Goal: Task Accomplishment & Management: Manage account settings

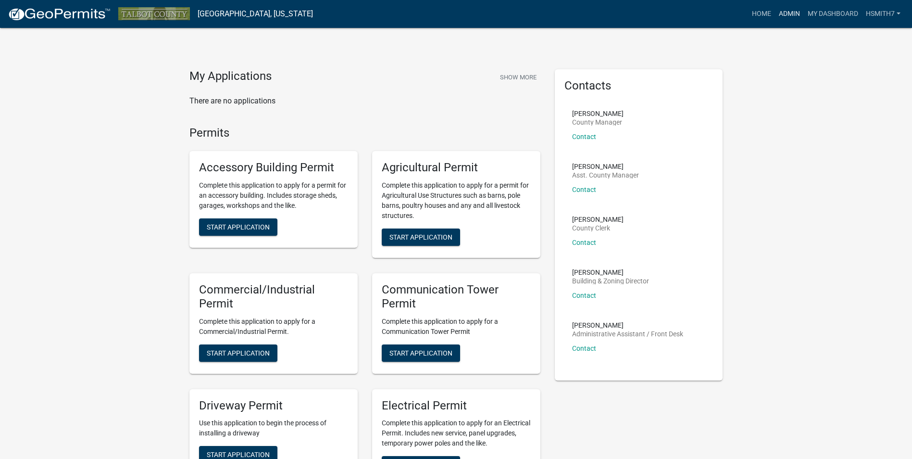
click at [783, 14] on link "Admin" at bounding box center [789, 14] width 29 height 18
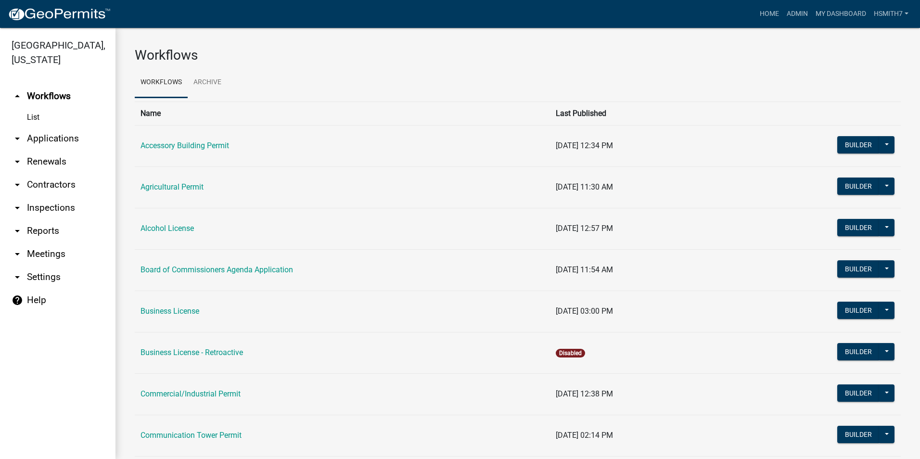
click at [58, 143] on link "arrow_drop_down Applications" at bounding box center [57, 138] width 115 height 23
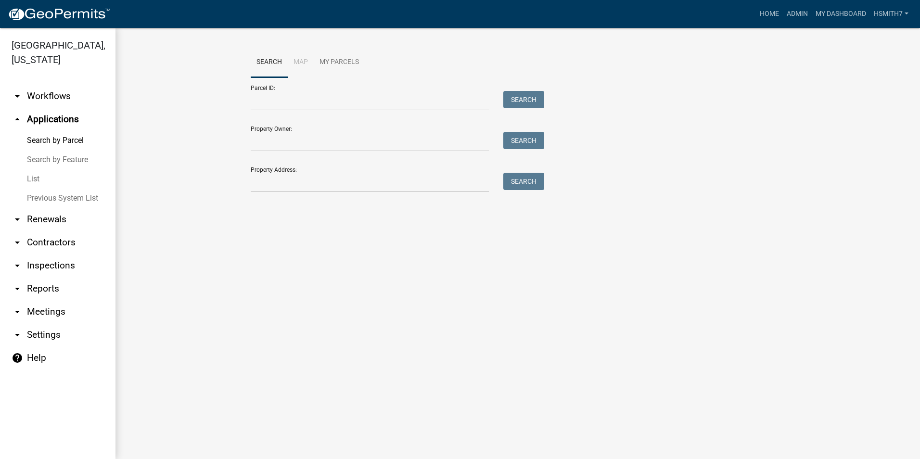
click at [39, 175] on link "List" at bounding box center [57, 178] width 115 height 19
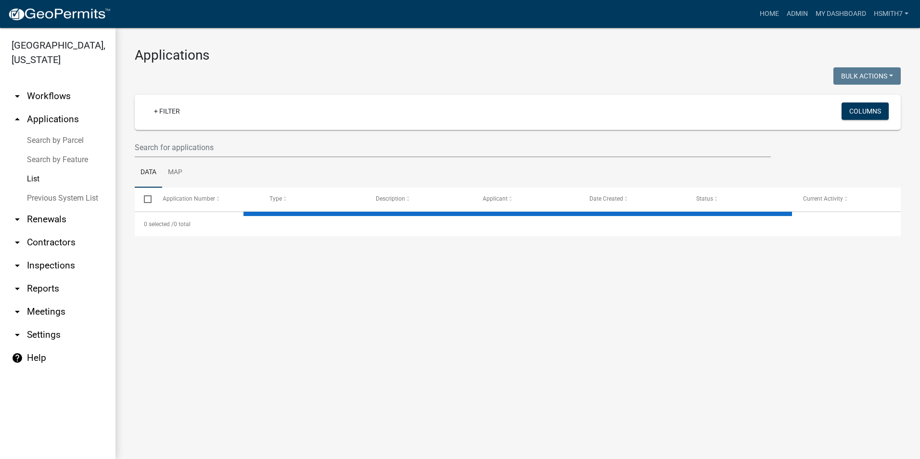
select select "3: 100"
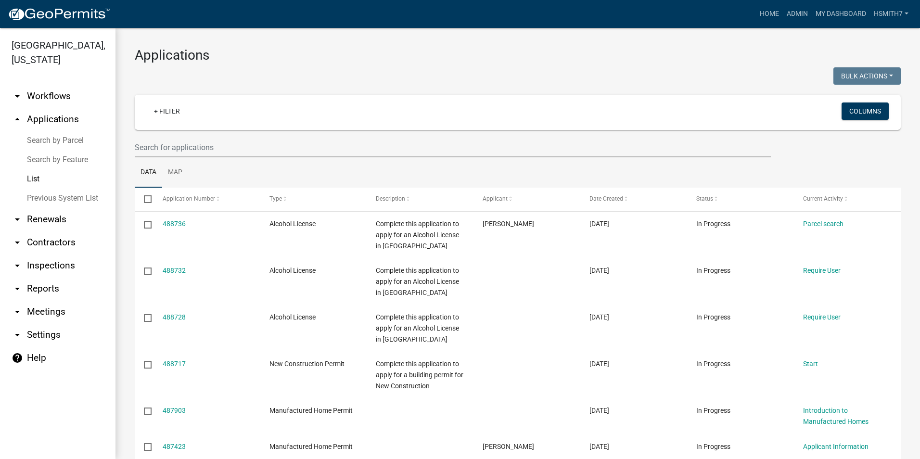
click at [303, 137] on wm-filter-builder "+ Filter Columns" at bounding box center [518, 126] width 766 height 63
click at [308, 153] on input "text" at bounding box center [453, 148] width 636 height 20
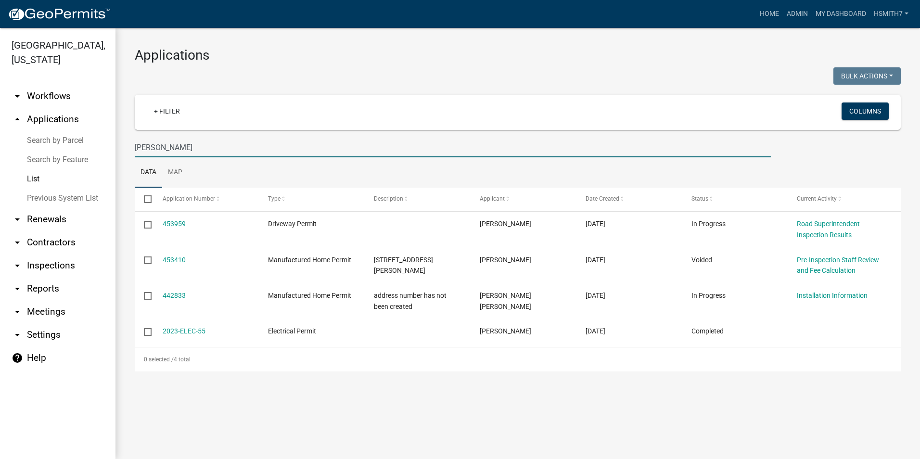
drag, startPoint x: 308, startPoint y: 153, endPoint x: 89, endPoint y: 158, distance: 218.4
click at [91, 160] on div "[GEOGRAPHIC_DATA], [US_STATE] arrow_drop_down Workflows List arrow_drop_up Appl…" at bounding box center [460, 243] width 920 height 431
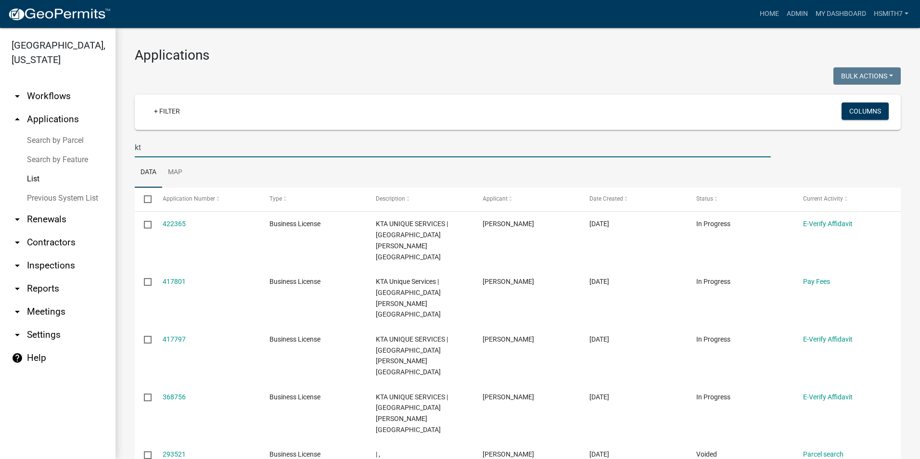
type input "k"
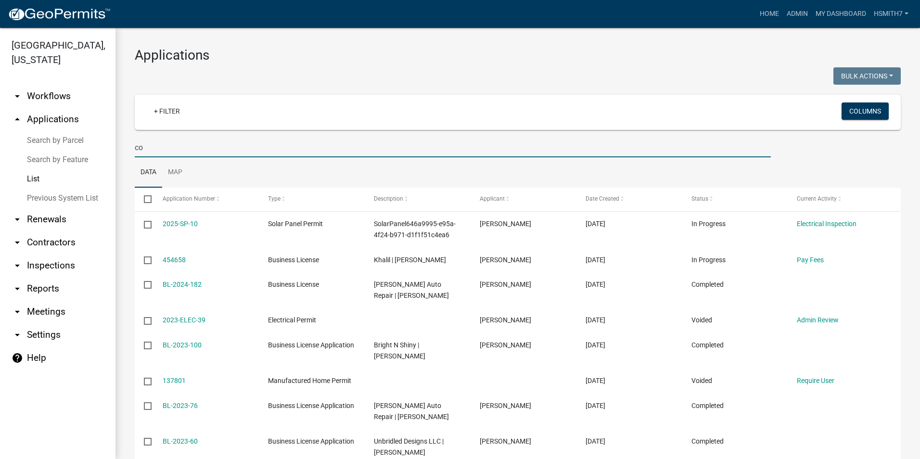
type input "c"
type input "x"
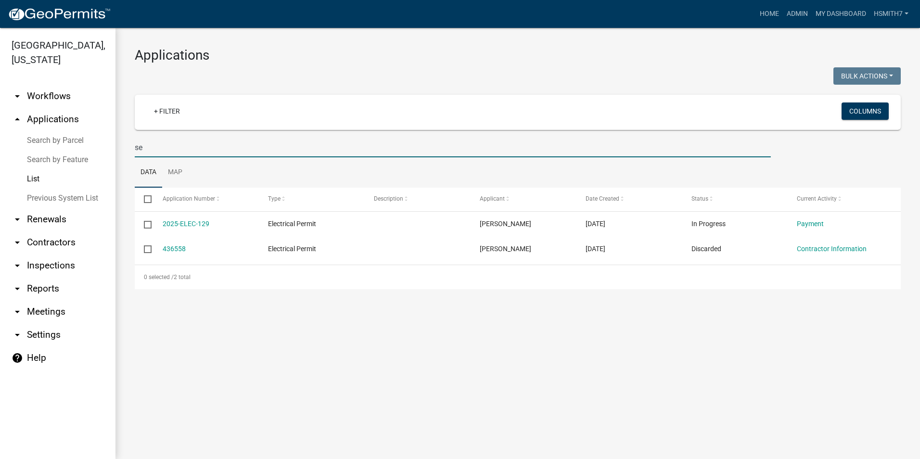
type input "s"
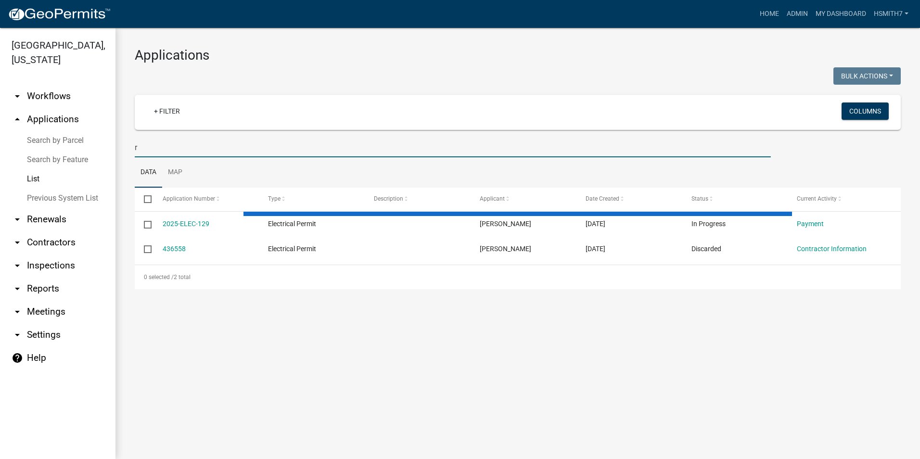
type input "ro"
select select "3: 100"
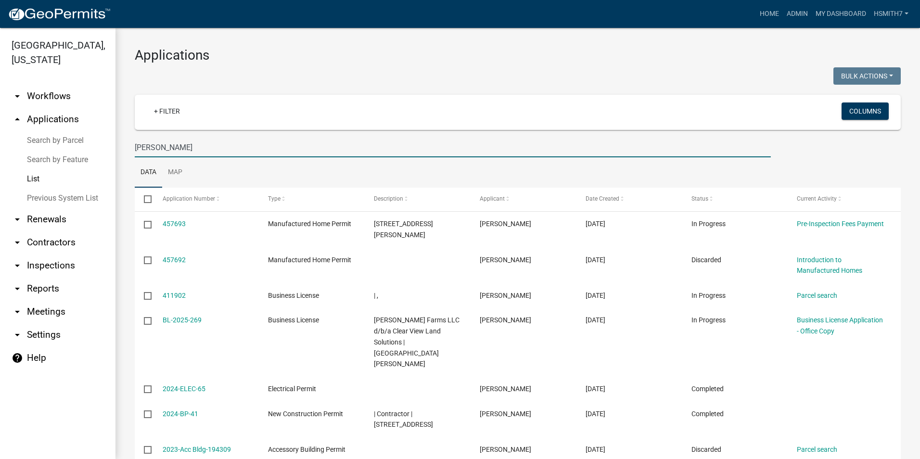
drag, startPoint x: 193, startPoint y: 141, endPoint x: 47, endPoint y: 145, distance: 146.8
click at [45, 146] on div "[GEOGRAPHIC_DATA], [US_STATE] arrow_drop_down Workflows List arrow_drop_up Appl…" at bounding box center [460, 243] width 920 height 431
type input "[PERSON_NAME]"
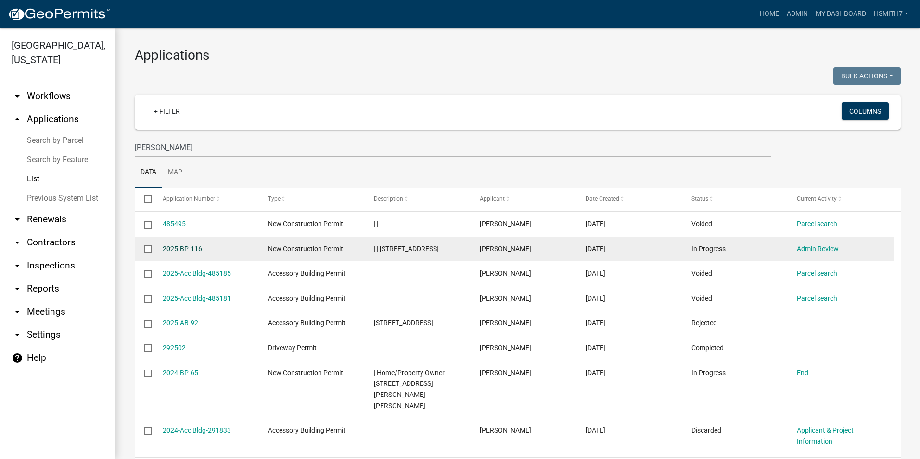
click at [191, 250] on link "2025-BP-116" at bounding box center [182, 249] width 39 height 8
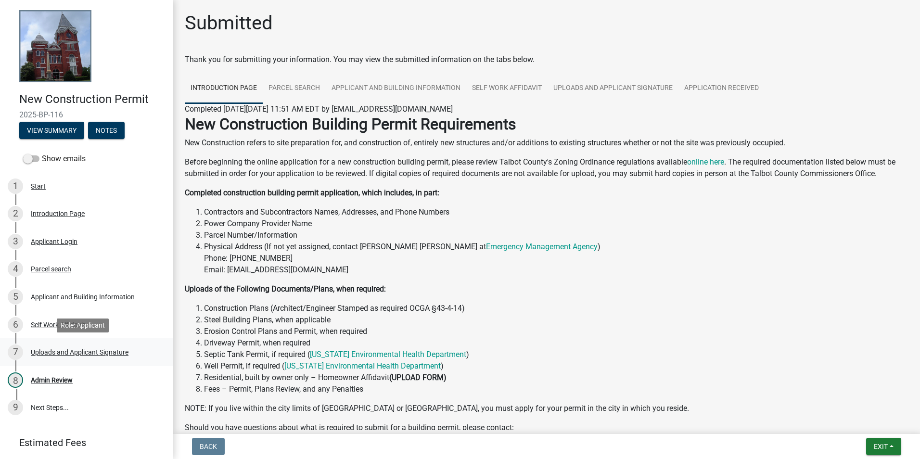
click at [122, 349] on div "Uploads and Applicant Signature" at bounding box center [80, 352] width 98 height 7
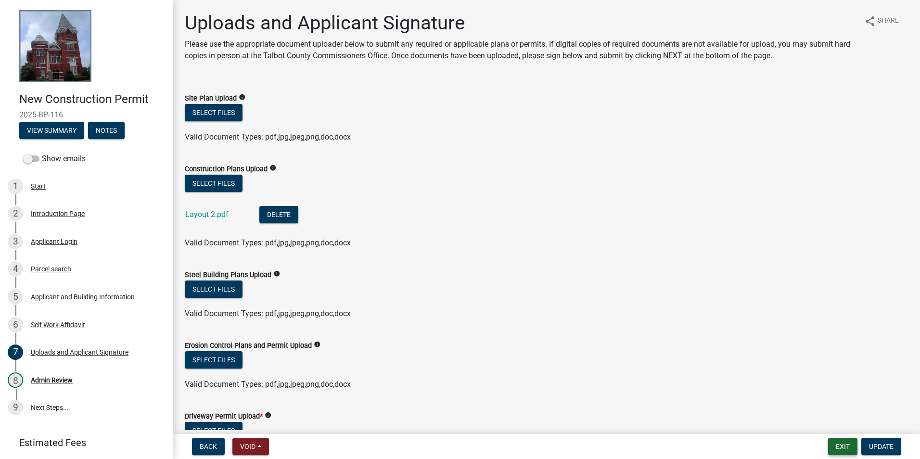
click at [853, 447] on button "Exit" at bounding box center [842, 446] width 29 height 17
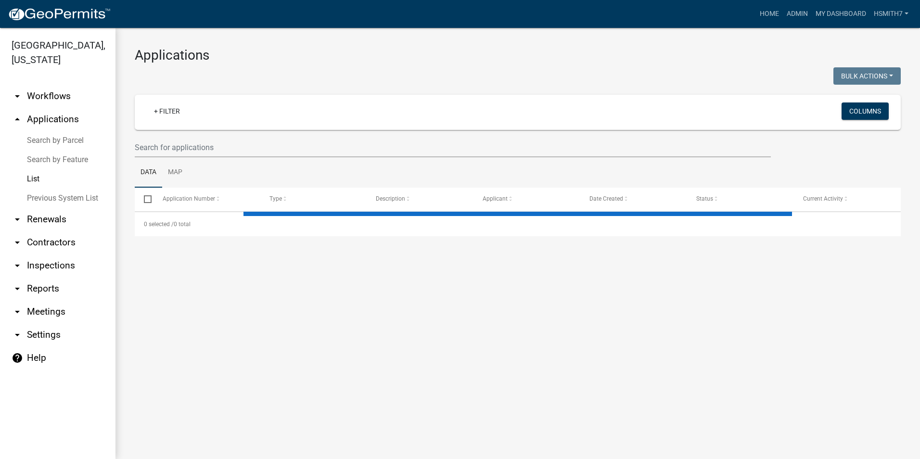
select select "3: 100"
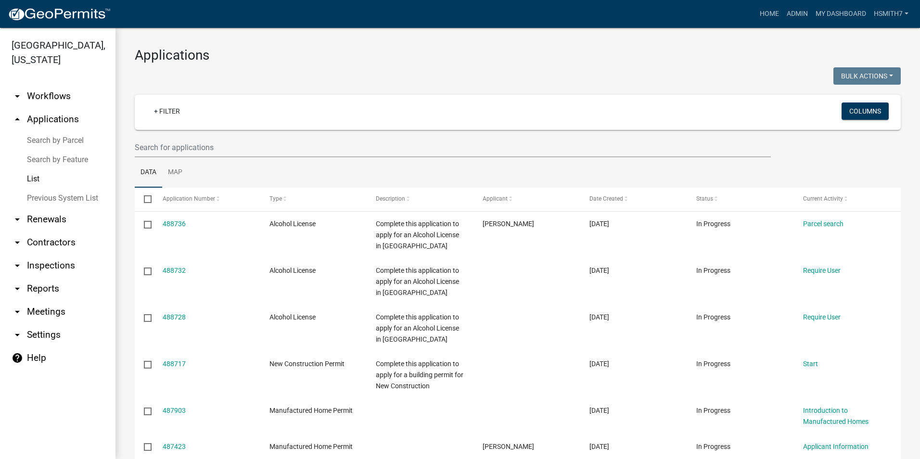
click at [177, 137] on wm-filter-builder "+ Filter Columns" at bounding box center [518, 126] width 766 height 63
click at [182, 141] on input "text" at bounding box center [453, 148] width 636 height 20
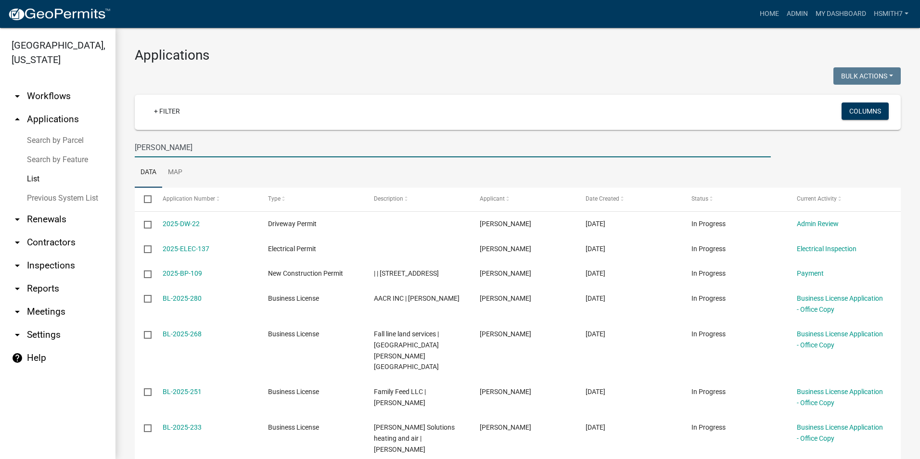
drag, startPoint x: 241, startPoint y: 150, endPoint x: 0, endPoint y: 165, distance: 242.0
click at [0, 165] on html "Internet Explorer does NOT work with GeoPermits. Get a new browser for more sec…" at bounding box center [460, 229] width 920 height 459
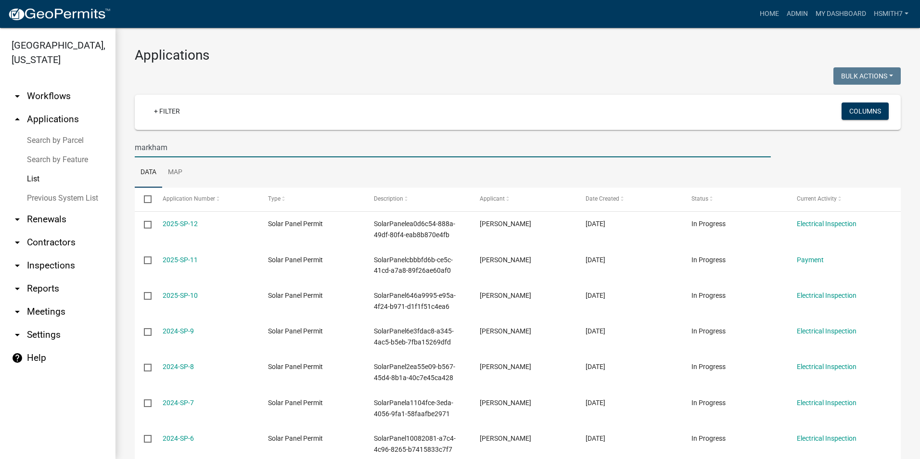
drag, startPoint x: 883, startPoint y: 243, endPoint x: 921, endPoint y: 267, distance: 45.0
click at [919, 267] on html "Internet Explorer does NOT work with GeoPermits. Get a new browser for more sec…" at bounding box center [460, 229] width 920 height 459
drag, startPoint x: 473, startPoint y: 159, endPoint x: 464, endPoint y: 150, distance: 13.3
click at [475, 162] on ul "Data Map" at bounding box center [518, 172] width 766 height 30
click at [287, 147] on input "markham" at bounding box center [453, 148] width 636 height 20
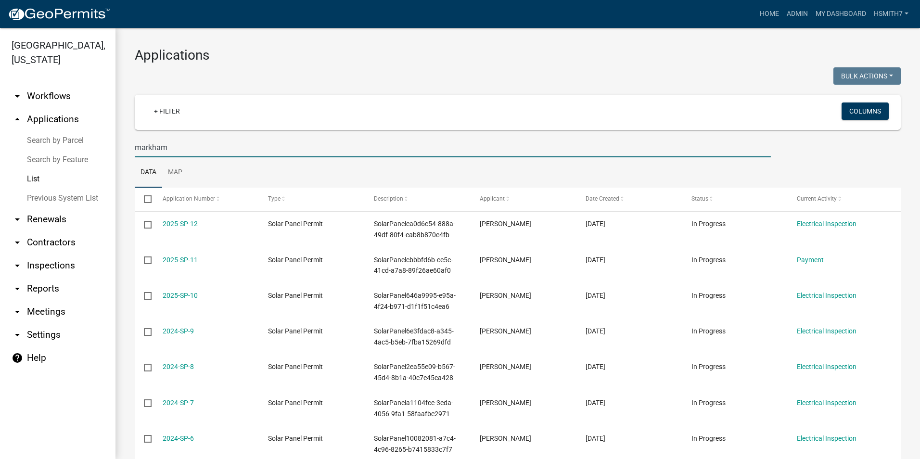
drag, startPoint x: 286, startPoint y: 147, endPoint x: 74, endPoint y: 147, distance: 212.1
click at [76, 149] on div "[GEOGRAPHIC_DATA], [US_STATE] arrow_drop_down Workflows List arrow_drop_up Appl…" at bounding box center [460, 243] width 920 height 431
type input "[PERSON_NAME]"
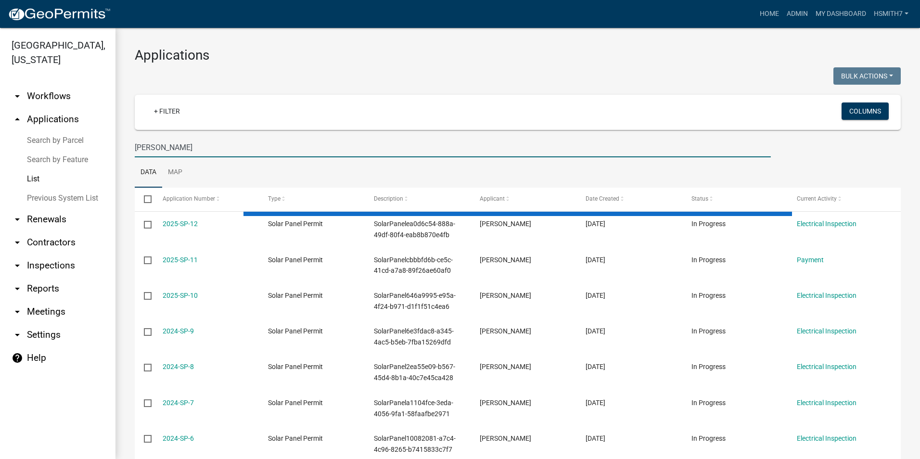
click at [49, 140] on link "Search by Parcel" at bounding box center [57, 140] width 115 height 19
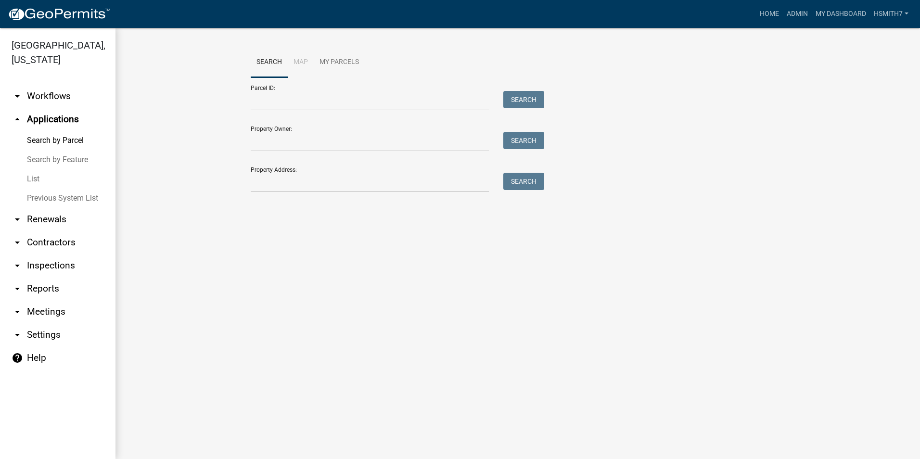
click at [357, 168] on div "Property Address: Search" at bounding box center [395, 175] width 289 height 33
click at [355, 177] on input "Property Address:" at bounding box center [370, 183] width 238 height 20
type input "[GEOGRAPHIC_DATA]"
click at [519, 190] on div "Search" at bounding box center [521, 183] width 51 height 20
click at [519, 190] on button "Search" at bounding box center [523, 181] width 41 height 17
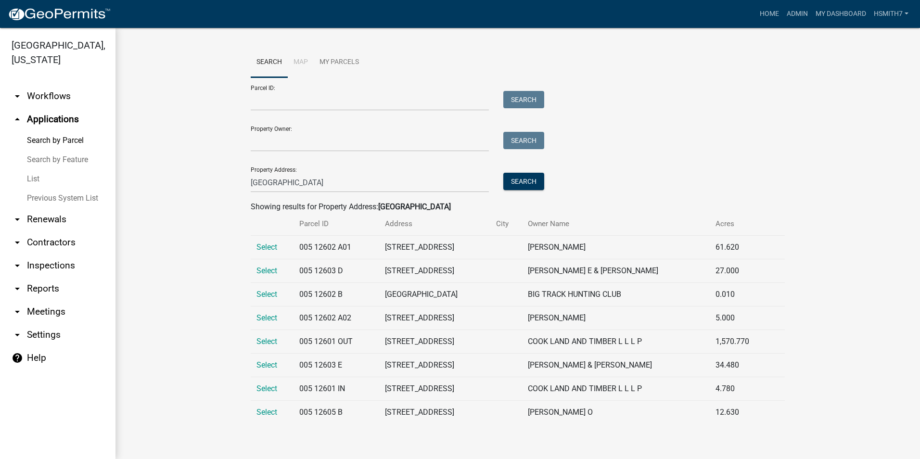
click at [28, 182] on link "List" at bounding box center [57, 178] width 115 height 19
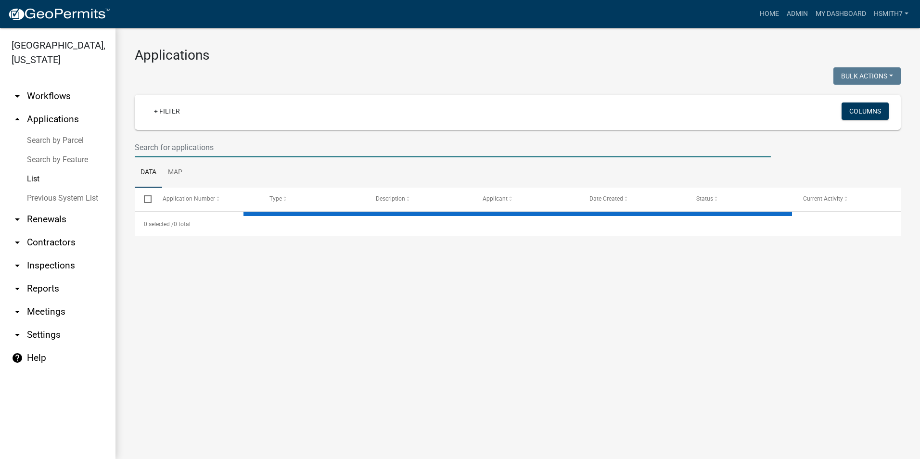
click at [207, 144] on input "text" at bounding box center [453, 148] width 636 height 20
select select "3: 100"
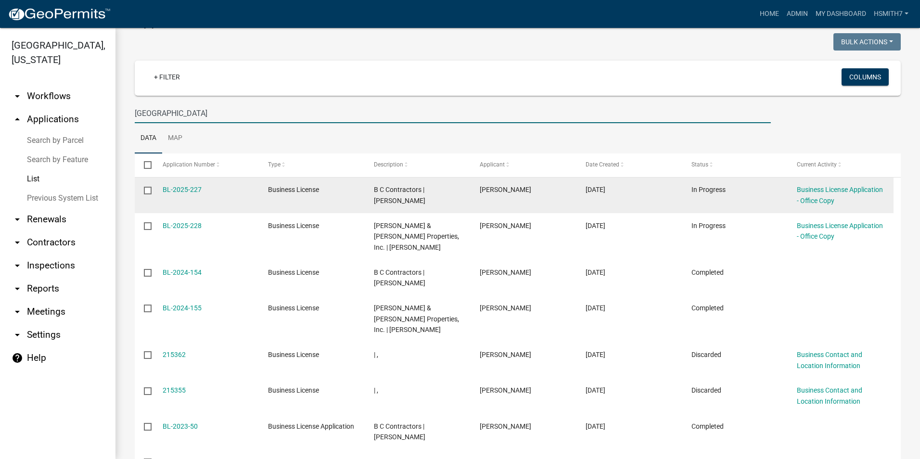
scroll to position [86, 0]
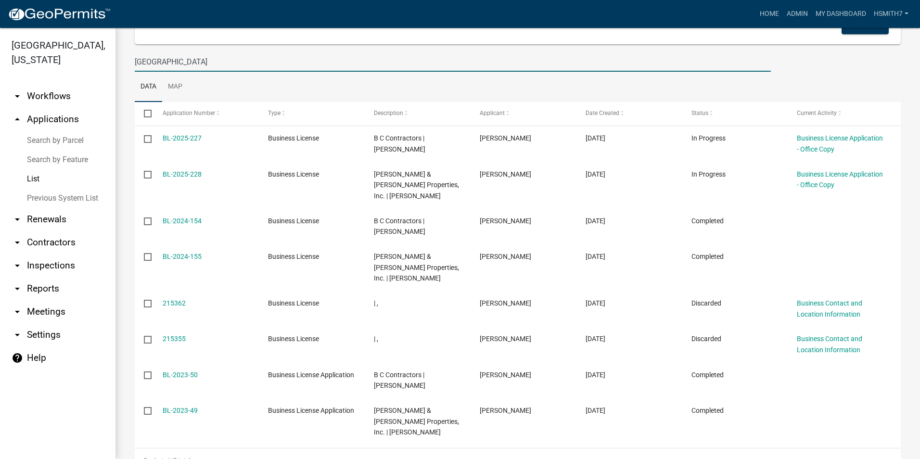
drag, startPoint x: 179, startPoint y: 60, endPoint x: 0, endPoint y: 64, distance: 179.0
click at [12, 61] on div "[GEOGRAPHIC_DATA], [US_STATE] arrow_drop_down Workflows List arrow_drop_up Appl…" at bounding box center [460, 243] width 920 height 431
type input "[PERSON_NAME]"
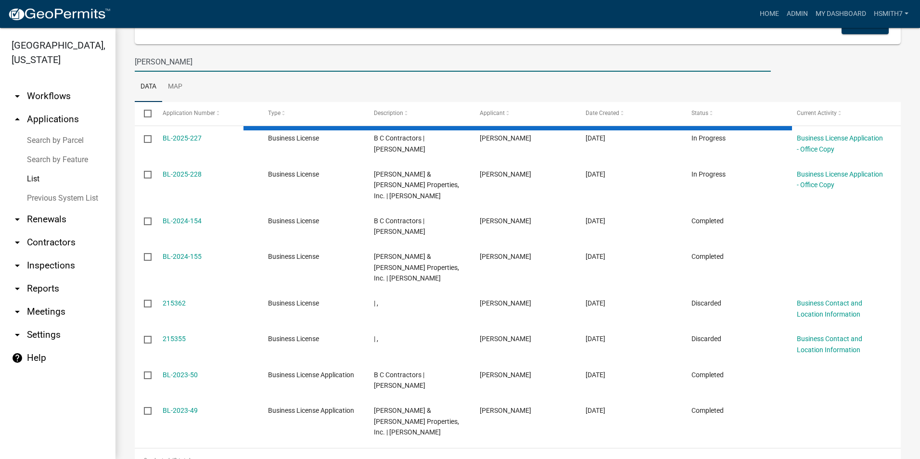
scroll to position [0, 0]
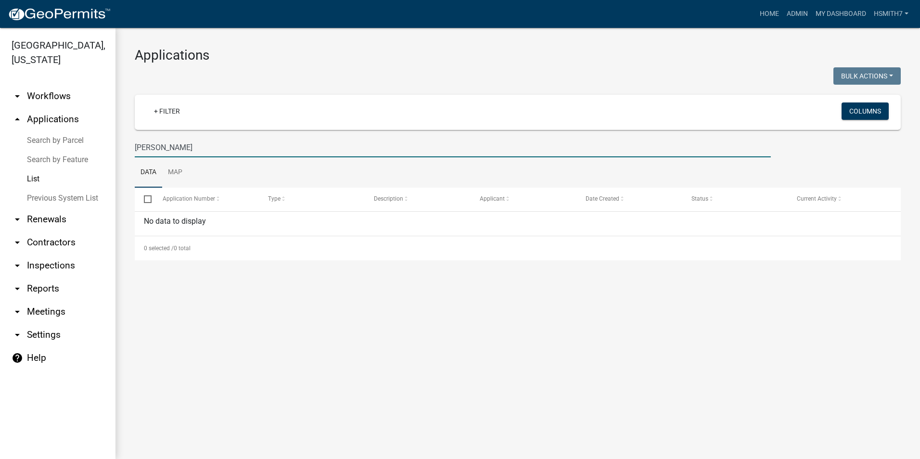
drag, startPoint x: 190, startPoint y: 146, endPoint x: 60, endPoint y: 123, distance: 132.9
click at [73, 131] on div "[GEOGRAPHIC_DATA], [US_STATE] arrow_drop_down Workflows List arrow_drop_up Appl…" at bounding box center [460, 243] width 920 height 431
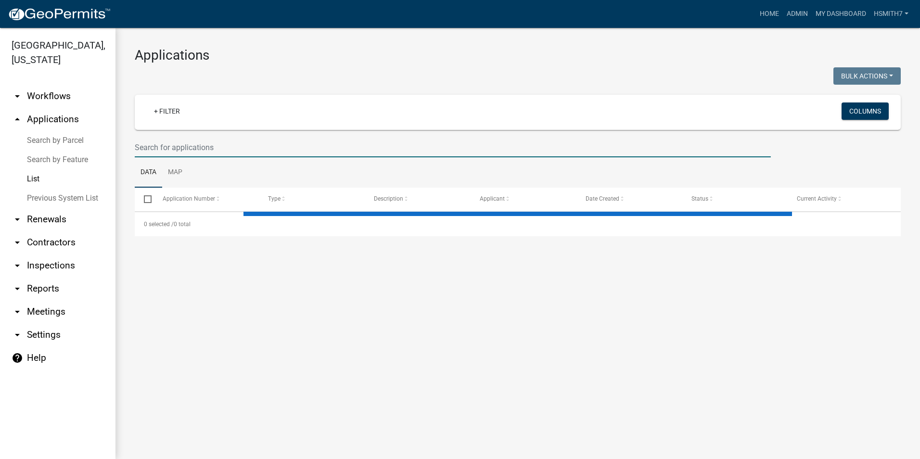
select select "3: 100"
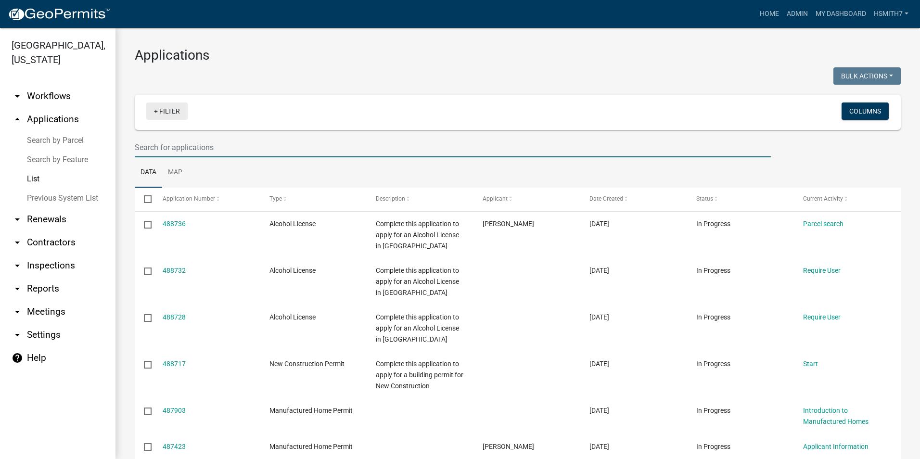
click at [162, 115] on link "+ Filter" at bounding box center [166, 110] width 41 height 17
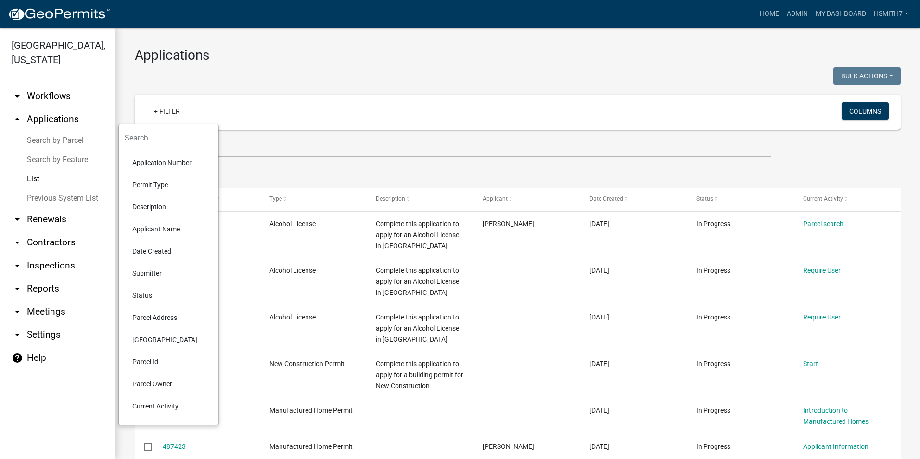
click at [162, 179] on li "Permit Type" at bounding box center [169, 185] width 88 height 22
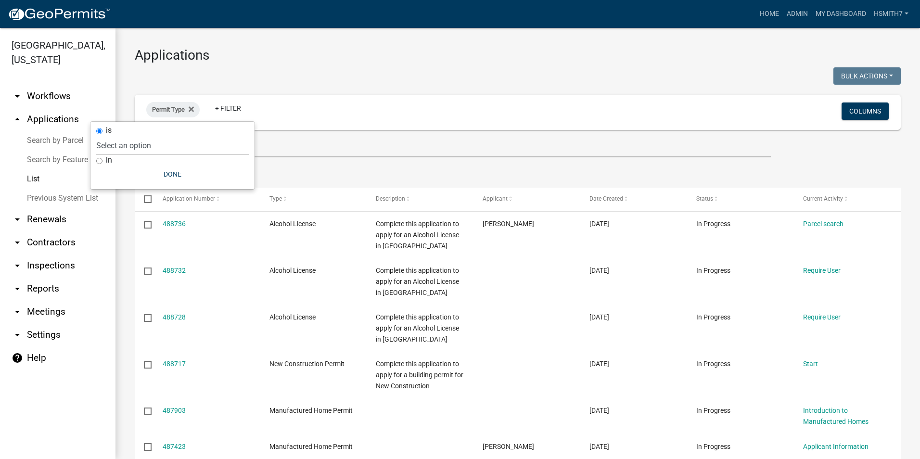
click at [107, 157] on label "in" at bounding box center [109, 160] width 6 height 8
click at [102, 158] on input "in" at bounding box center [99, 161] width 6 height 6
radio input "true"
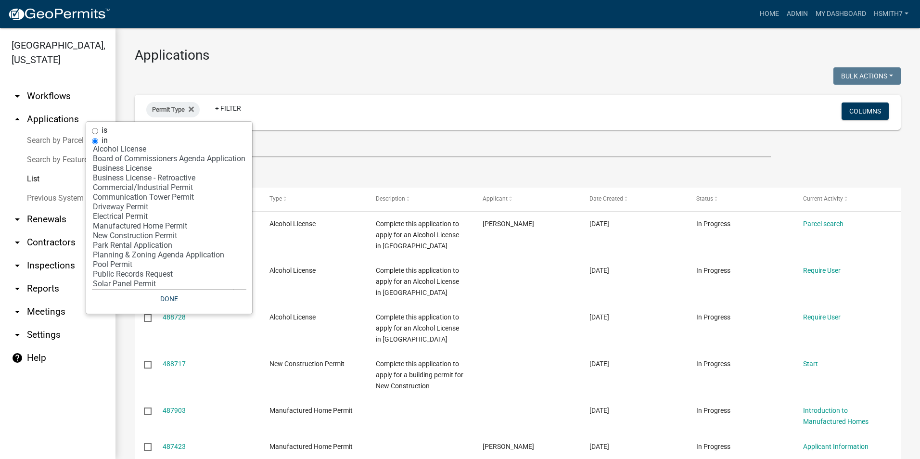
scroll to position [36, 0]
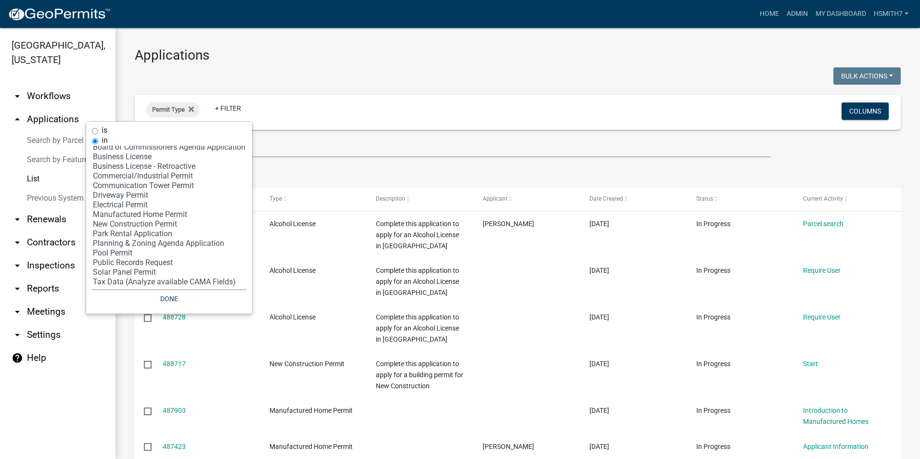
select select "11: 'dd78d371-1427-40dc-806a-1018b10d5d53'"
click at [168, 215] on option "Manufactured Home Permit" at bounding box center [169, 215] width 154 height 10
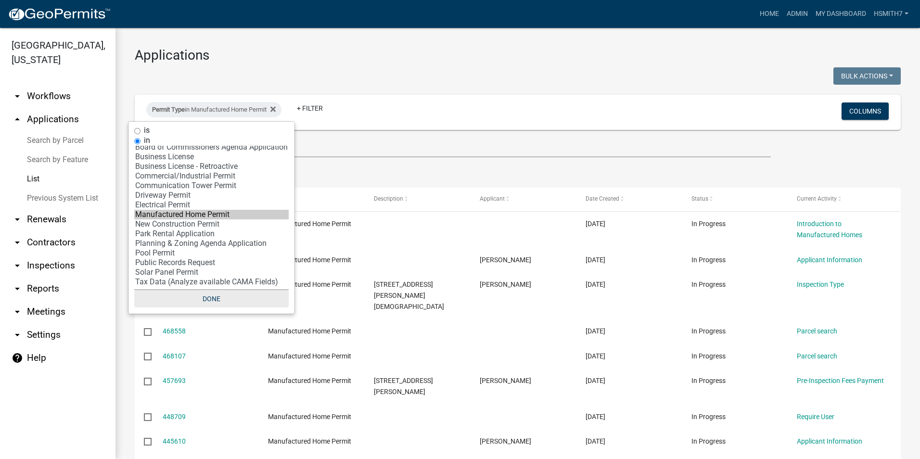
click at [220, 296] on button "Done" at bounding box center [211, 298] width 154 height 17
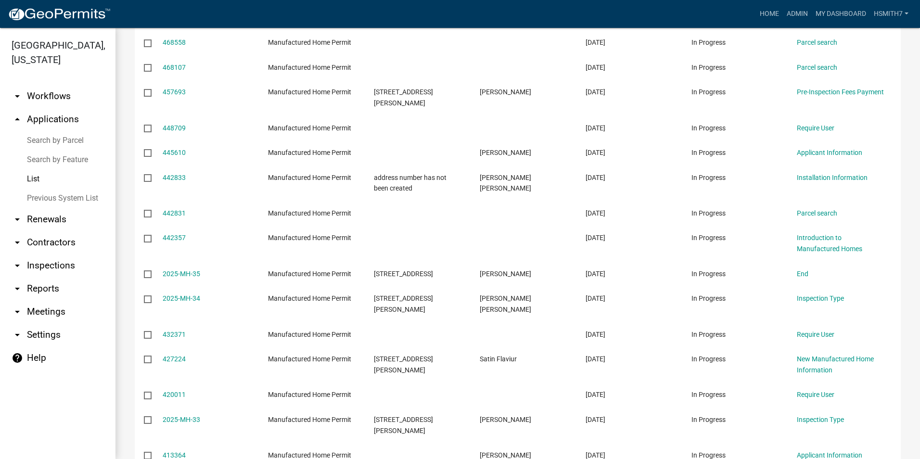
scroll to position [0, 0]
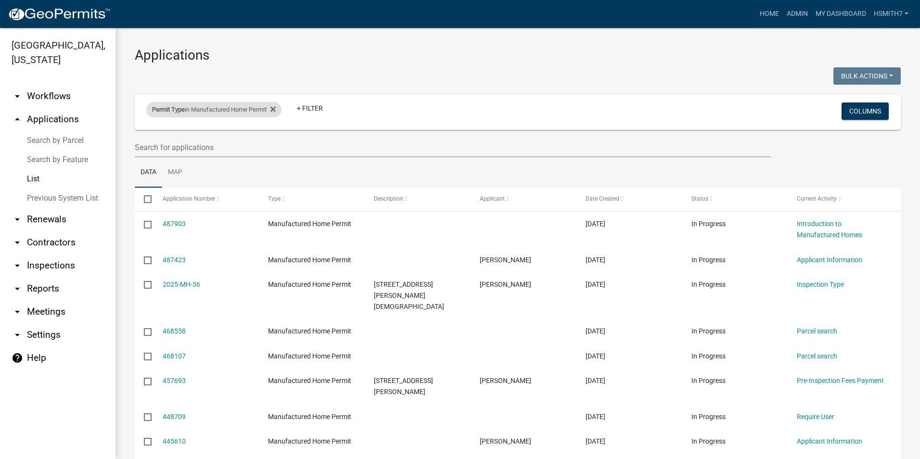
click at [281, 109] on div "Permit Type in Manufactured Home Permit" at bounding box center [213, 109] width 135 height 15
select select "11: 'dd78d371-1427-40dc-806a-1018b10d5d53'"
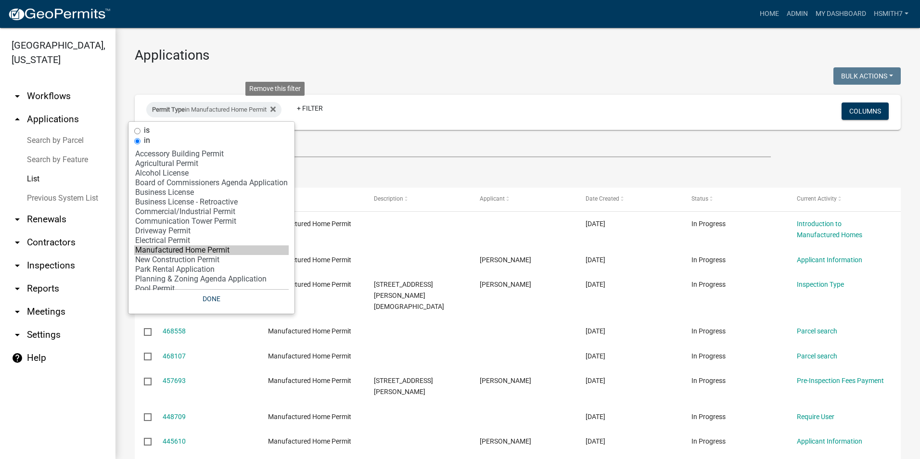
click at [276, 111] on icon at bounding box center [272, 109] width 5 height 8
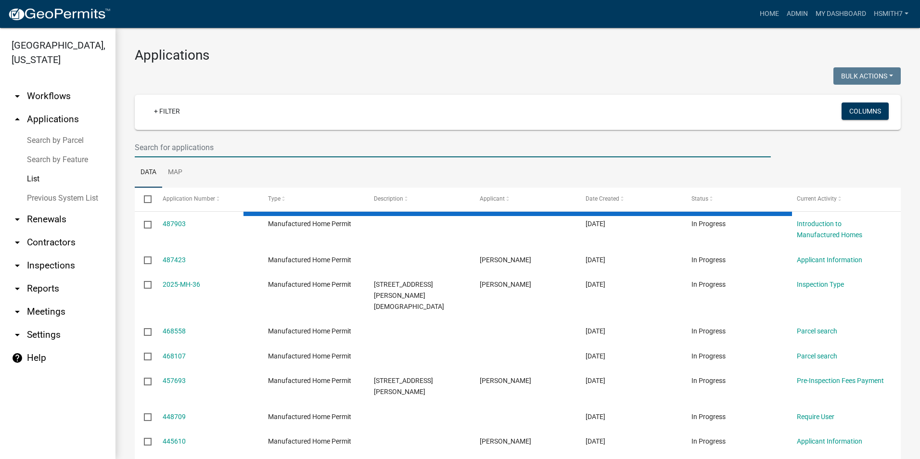
click at [227, 151] on input "text" at bounding box center [453, 148] width 636 height 20
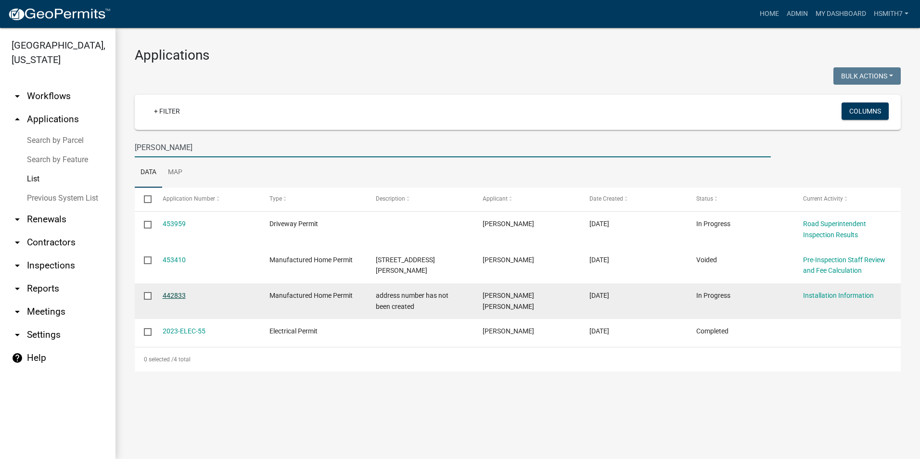
type input "[PERSON_NAME]"
click at [181, 295] on link "442833" at bounding box center [174, 295] width 23 height 8
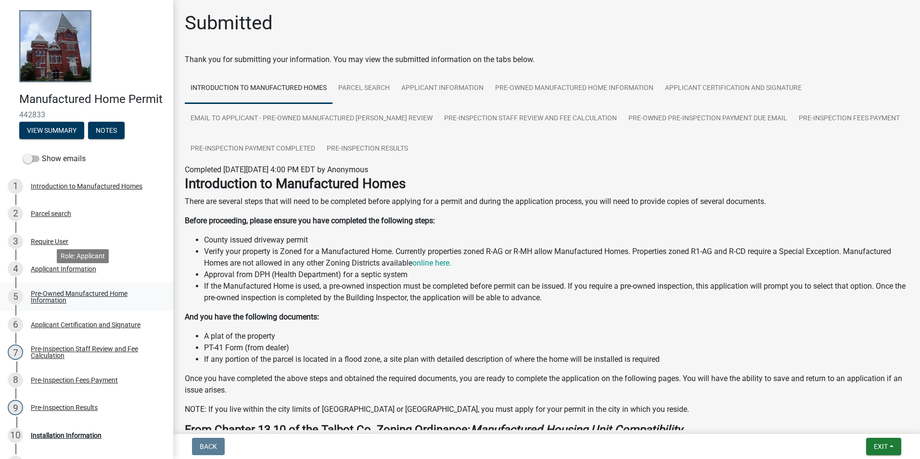
click at [72, 298] on link "5 Pre-Owned Manufactured Home Information" at bounding box center [86, 297] width 173 height 28
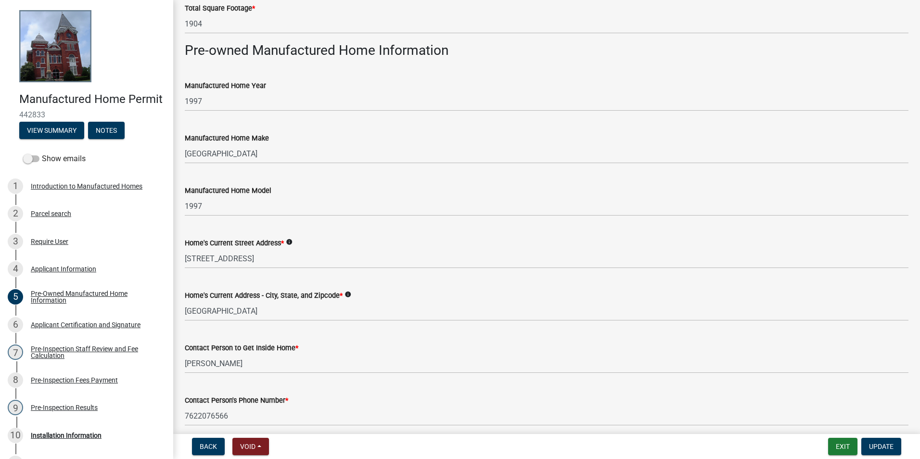
scroll to position [96, 0]
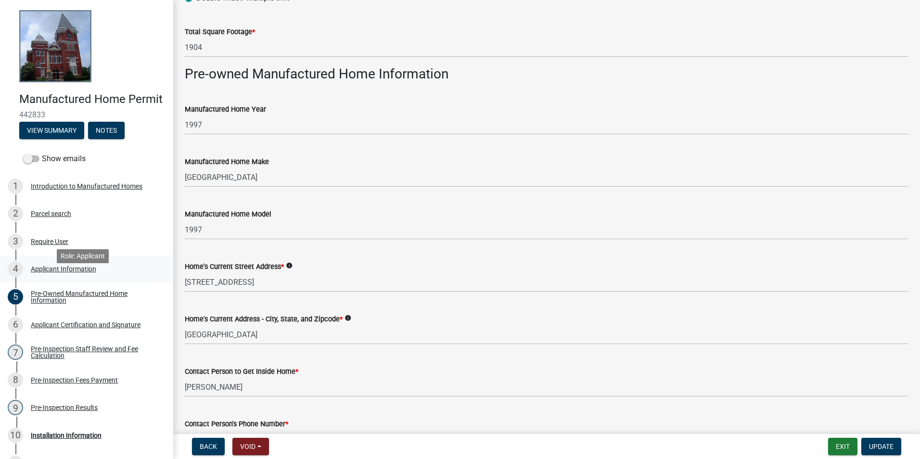
click at [78, 272] on div "Applicant Information" at bounding box center [63, 269] width 65 height 7
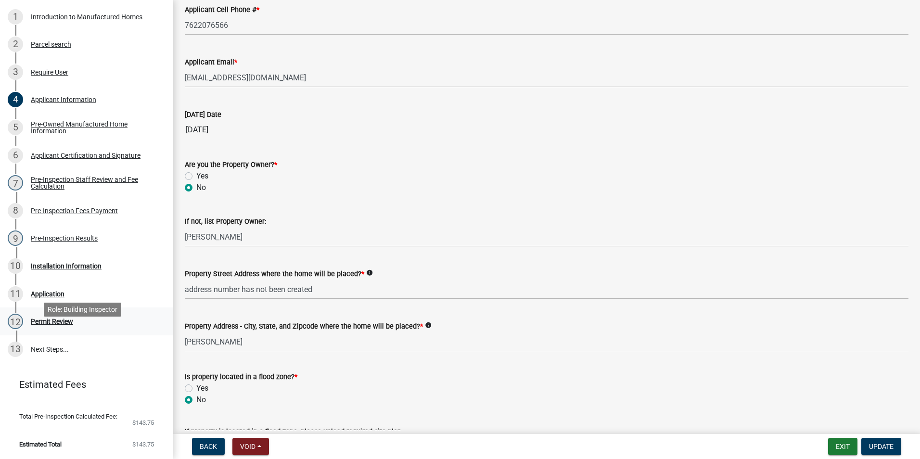
scroll to position [183, 0]
click at [66, 271] on div "10 Installation Information" at bounding box center [83, 265] width 150 height 15
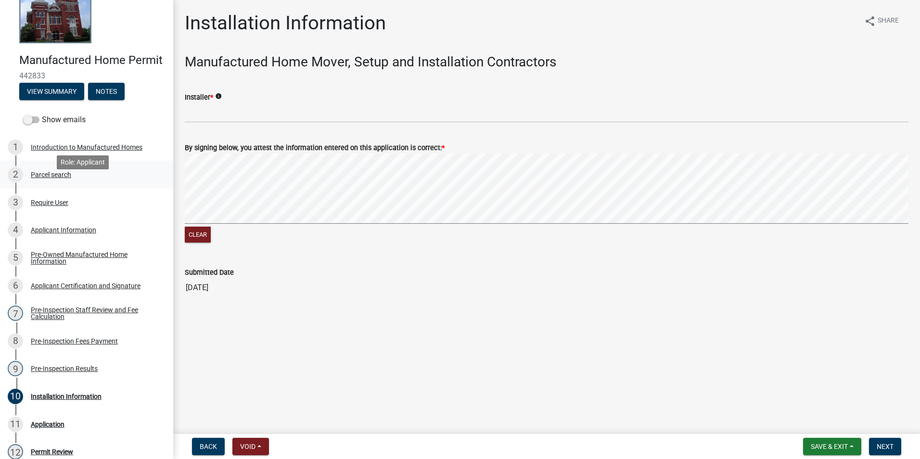
scroll to position [38, 0]
click at [82, 238] on div "4 Applicant Information" at bounding box center [83, 230] width 150 height 15
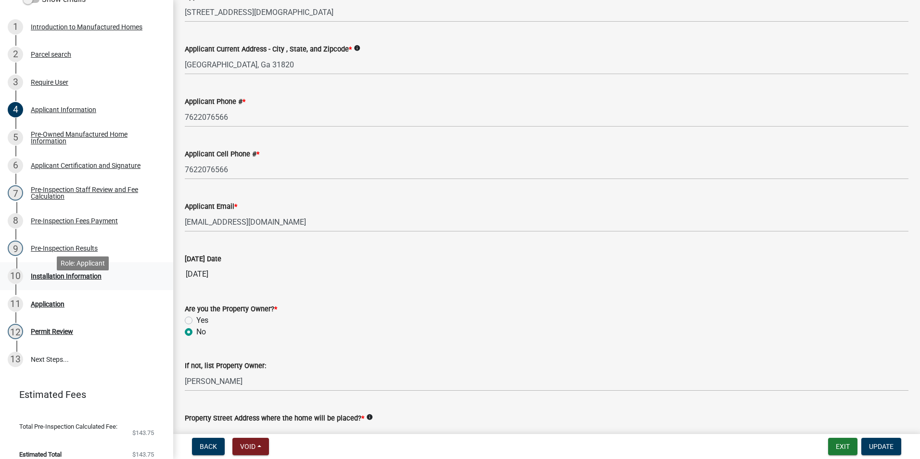
scroll to position [183, 0]
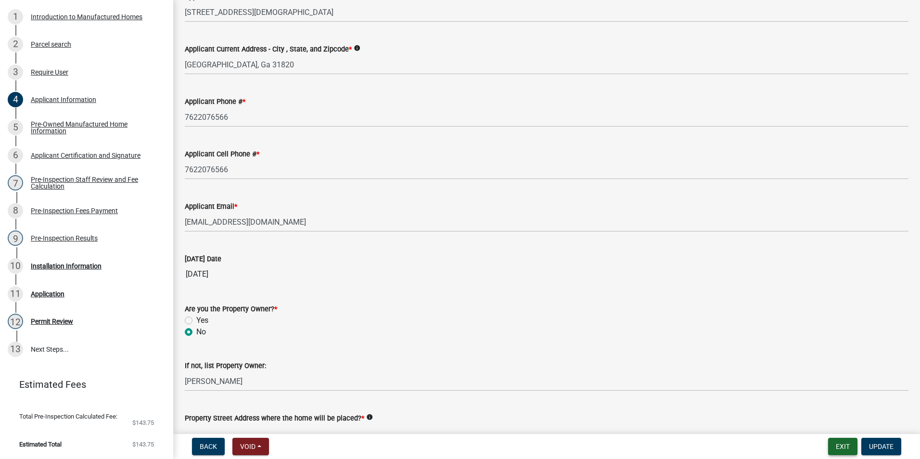
click at [839, 447] on button "Exit" at bounding box center [842, 446] width 29 height 17
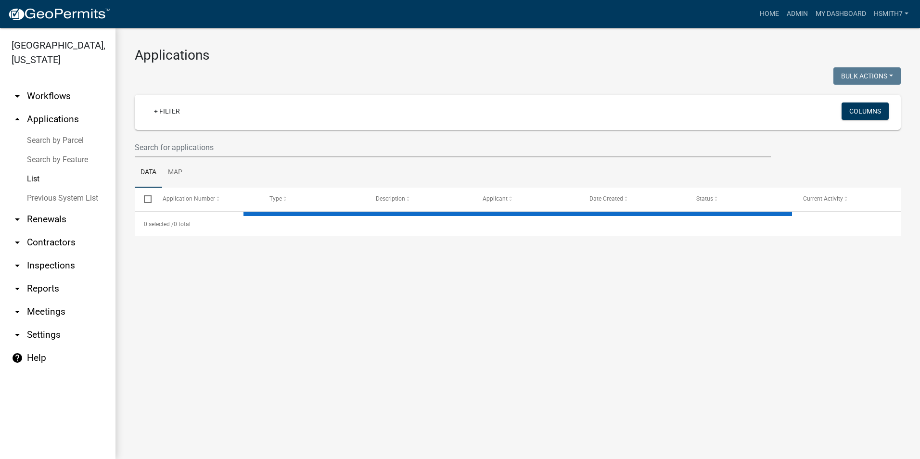
select select "3: 100"
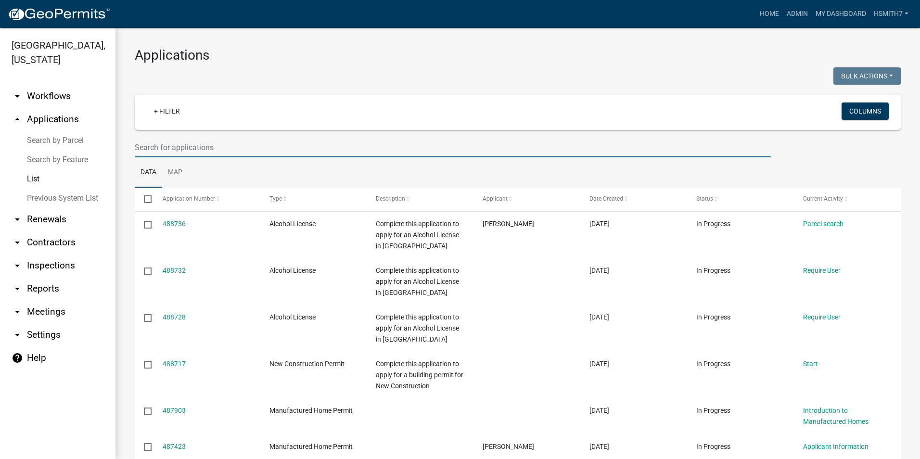
click at [170, 153] on input "text" at bounding box center [453, 148] width 636 height 20
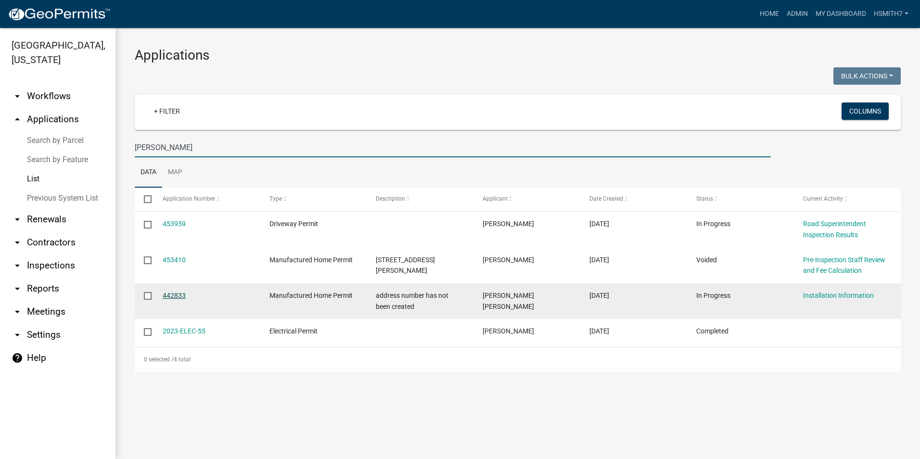
type input "[PERSON_NAME]"
click at [182, 293] on link "442833" at bounding box center [174, 295] width 23 height 8
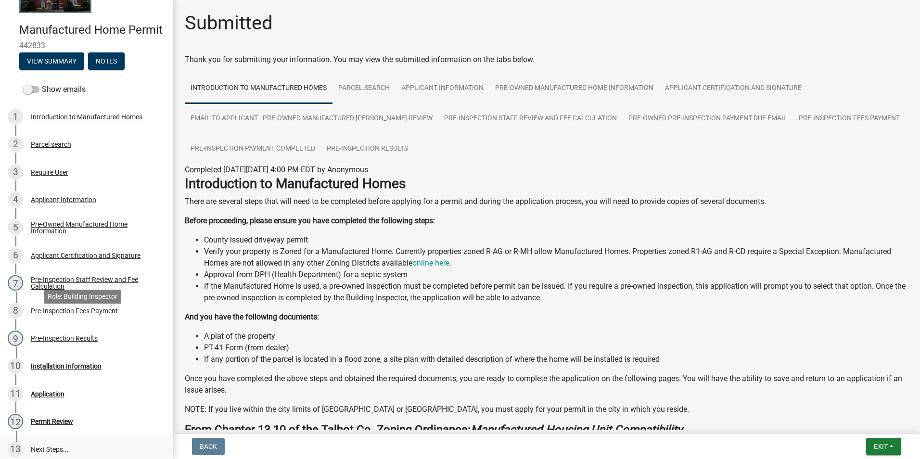
scroll to position [183, 0]
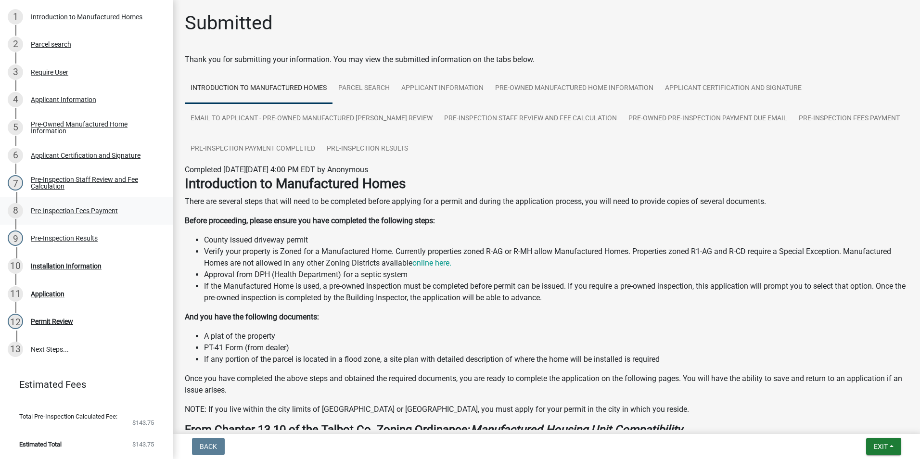
click at [114, 217] on div "8 Pre-Inspection Fees Payment" at bounding box center [83, 210] width 150 height 15
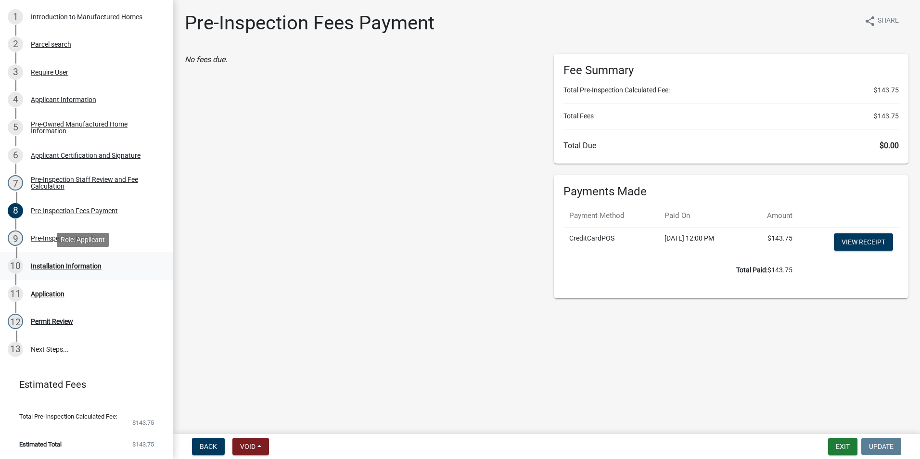
click at [82, 270] on div "10 Installation Information" at bounding box center [83, 265] width 150 height 15
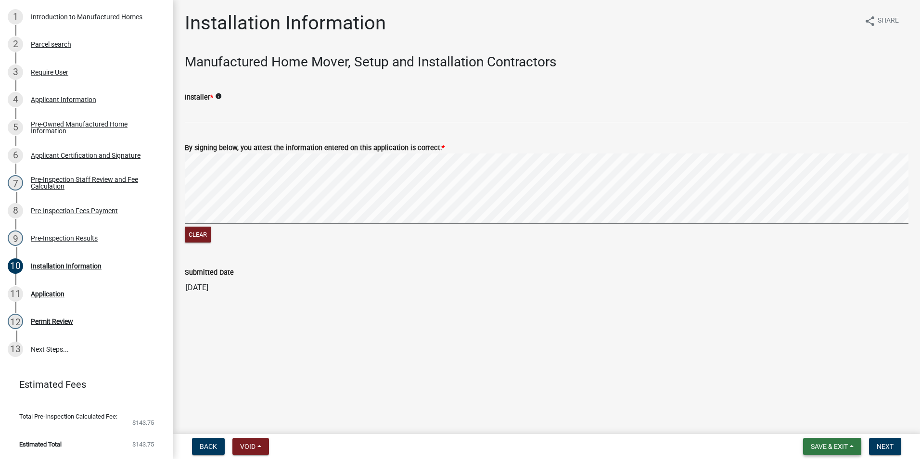
click at [846, 439] on button "Save & Exit" at bounding box center [832, 446] width 58 height 17
click at [833, 425] on button "Save & Exit" at bounding box center [822, 421] width 77 height 23
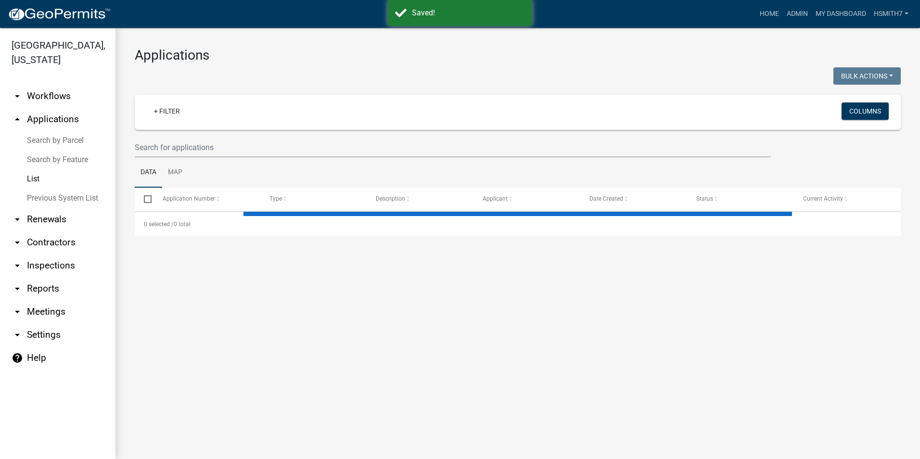
select select "3: 100"
